Goal: Task Accomplishment & Management: Manage account settings

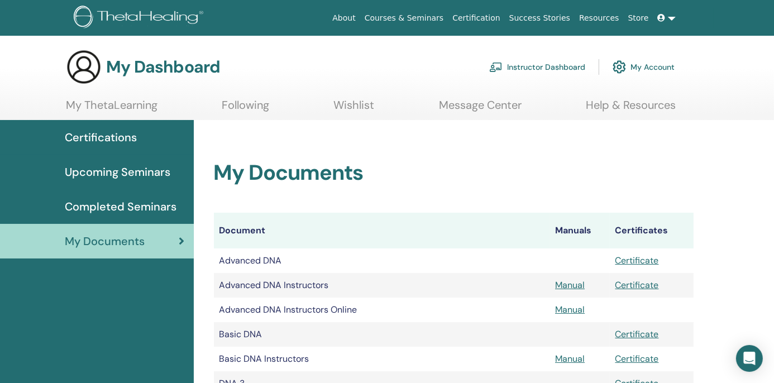
click at [663, 20] on link at bounding box center [666, 18] width 27 height 21
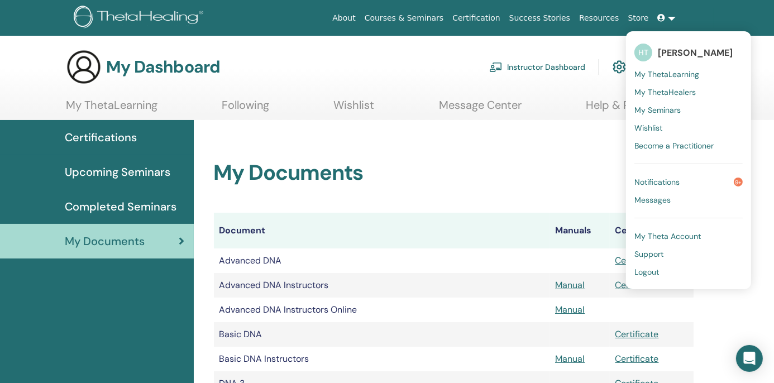
click at [663, 20] on link at bounding box center [666, 18] width 27 height 21
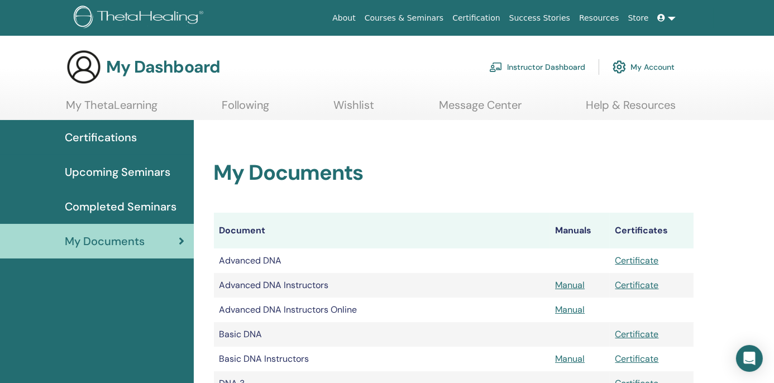
click at [549, 73] on link "Instructor Dashboard" at bounding box center [537, 67] width 96 height 25
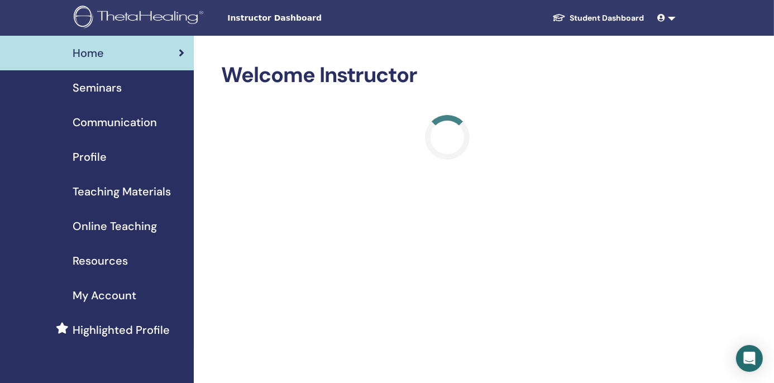
click at [95, 95] on span "Seminars" at bounding box center [97, 87] width 49 height 17
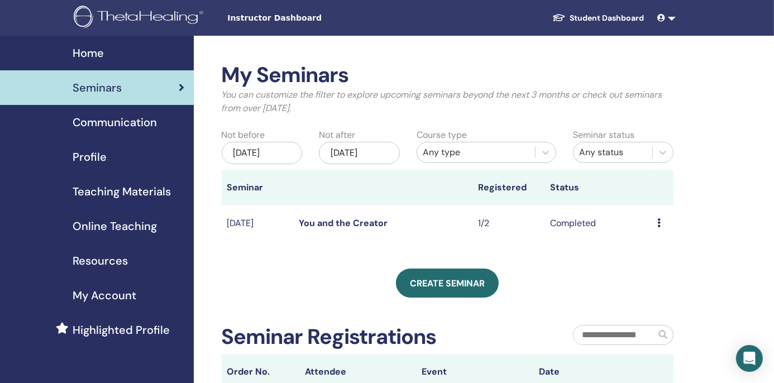
click at [657, 242] on td "Preview Attendees" at bounding box center [663, 223] width 22 height 36
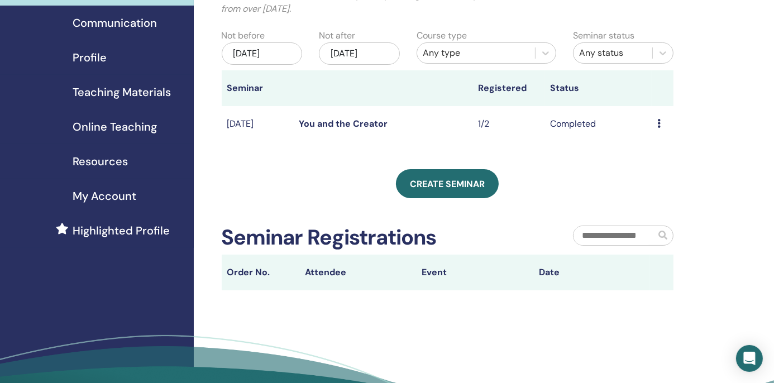
scroll to position [101, 0]
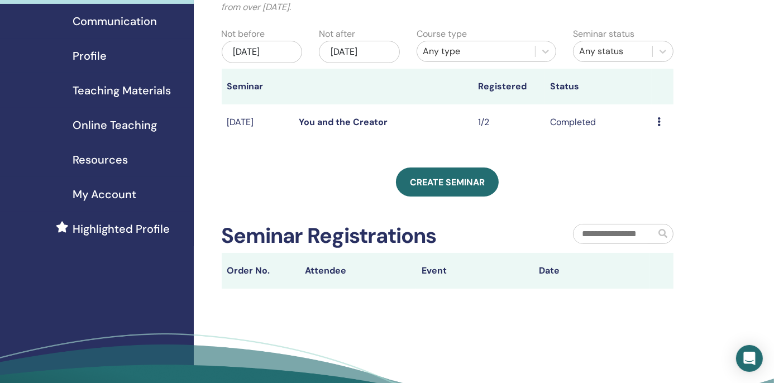
click at [658, 126] on icon at bounding box center [658, 121] width 3 height 9
click at [585, 141] on td "Completed" at bounding box center [598, 122] width 108 height 36
click at [658, 126] on icon at bounding box center [658, 121] width 3 height 9
click at [652, 190] on link "Attendees" at bounding box center [657, 185] width 42 height 12
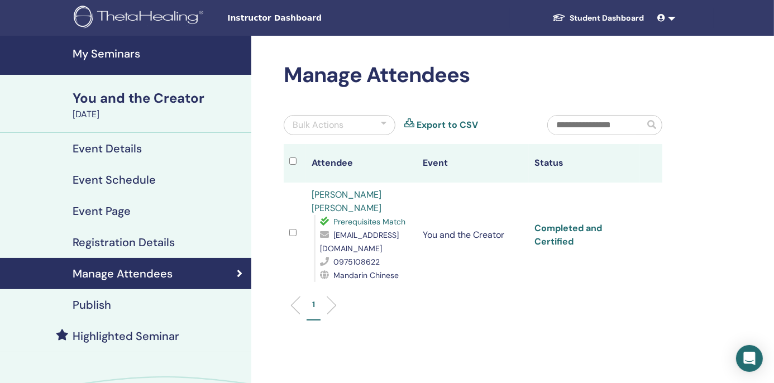
click at [562, 247] on link "Completed and Certified" at bounding box center [568, 234] width 68 height 25
click at [573, 245] on link "Completed and Certified" at bounding box center [568, 234] width 68 height 25
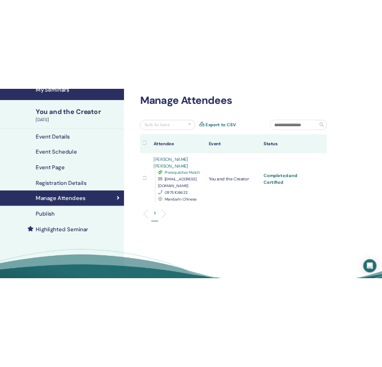
scroll to position [101, 0]
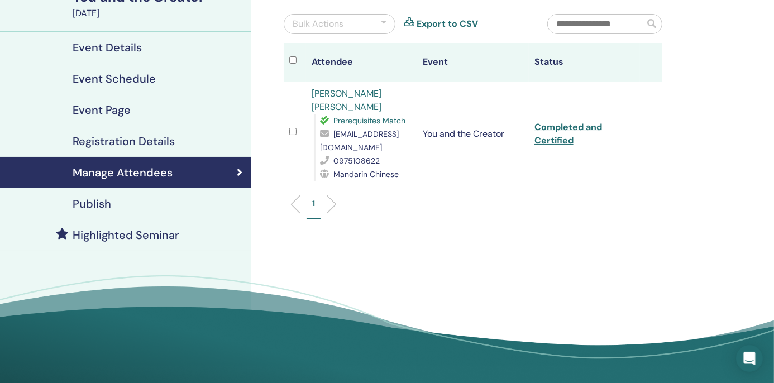
click at [525, 207] on div "1" at bounding box center [472, 208] width 395 height 44
click at [543, 254] on div "Manage Attendees Bulk Actions Export to CSV Attendee Event Status [PERSON_NAME]…" at bounding box center [509, 161] width 516 height 452
